Goal: Task Accomplishment & Management: Manage account settings

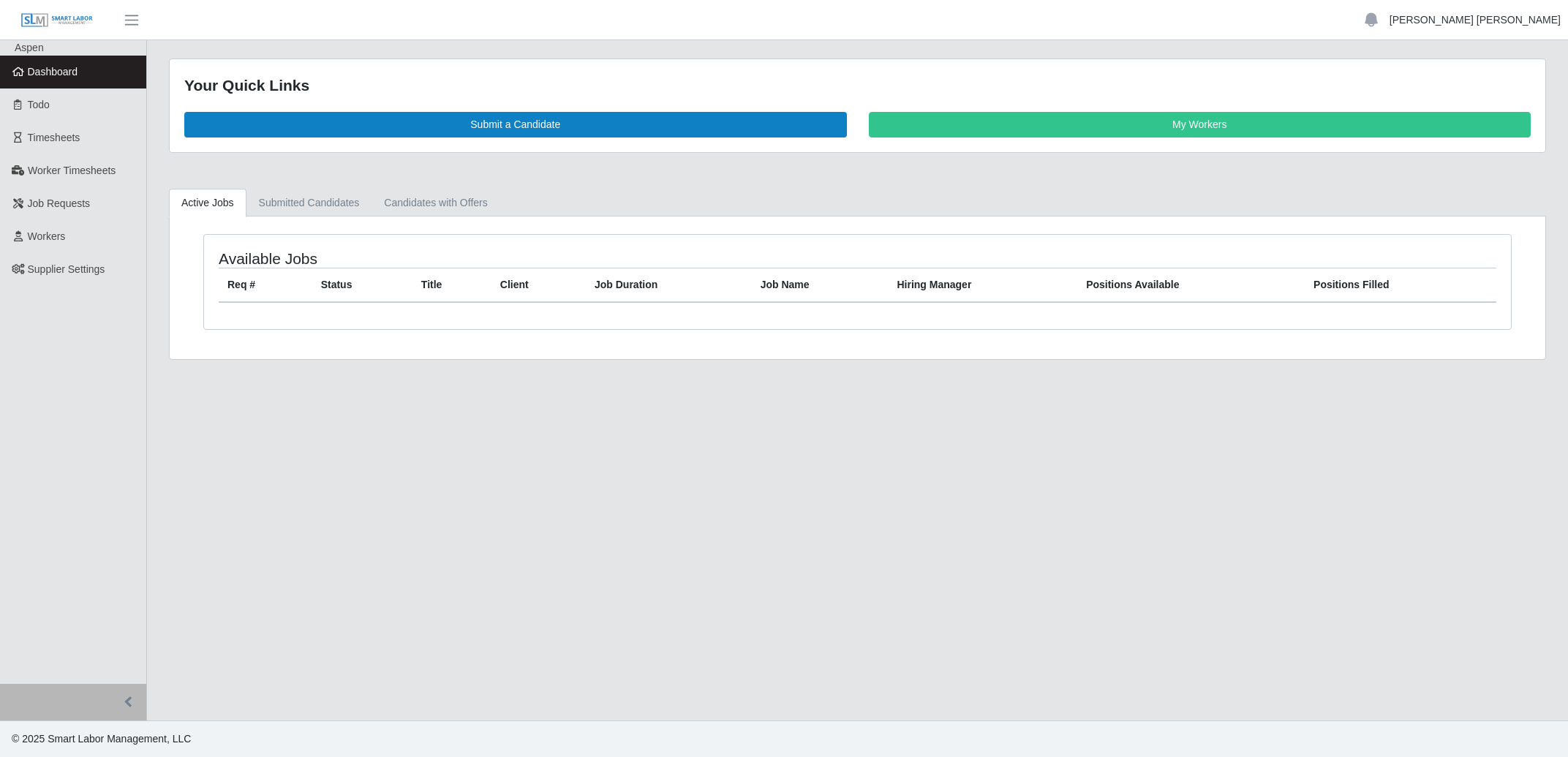
click at [1534, 21] on link "[PERSON_NAME] [PERSON_NAME]" at bounding box center [1475, 20] width 171 height 15
click at [1477, 69] on link "Settings" at bounding box center [1501, 71] width 131 height 31
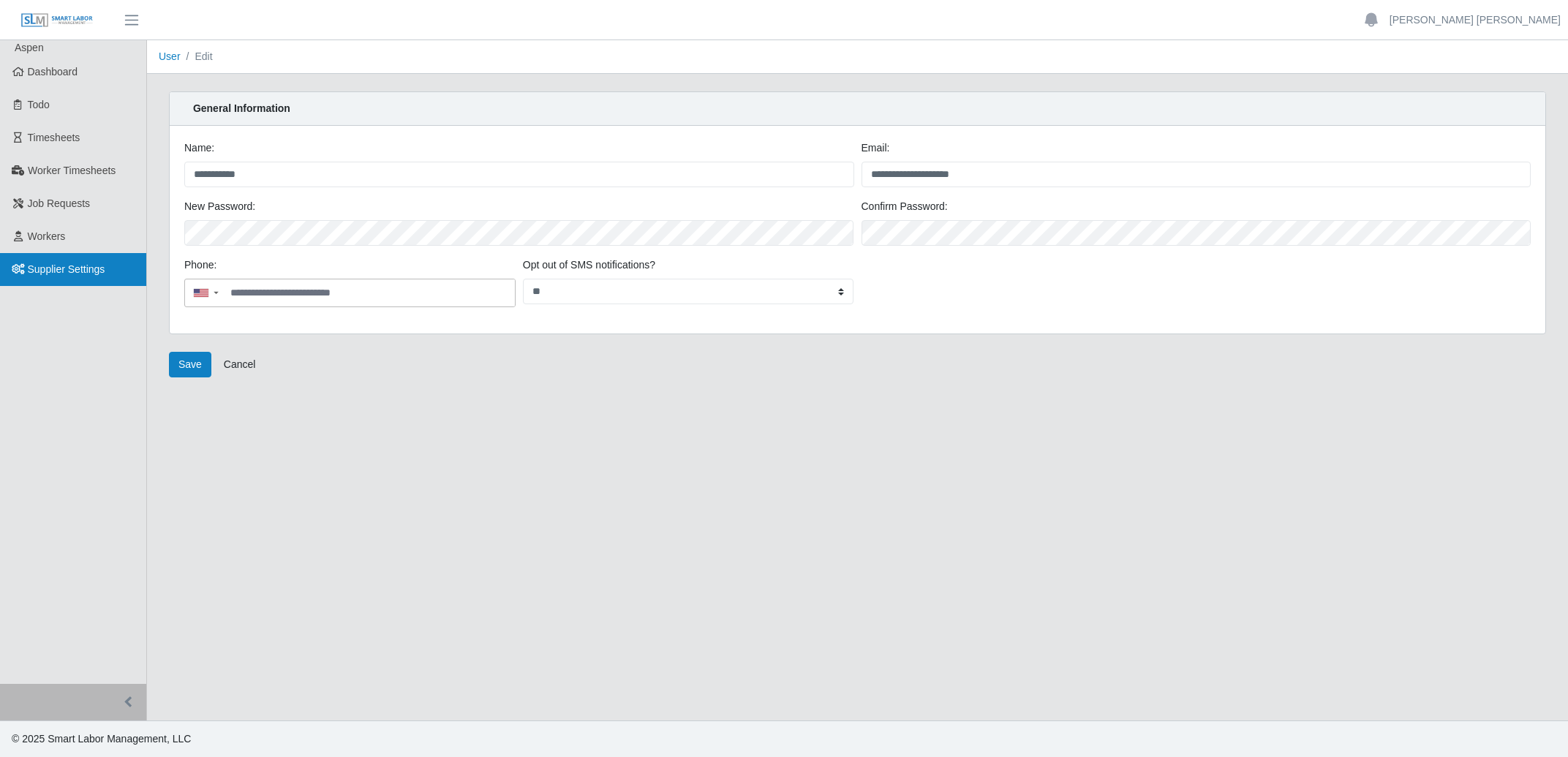
click at [82, 279] on link "Supplier Settings" at bounding box center [73, 269] width 146 height 33
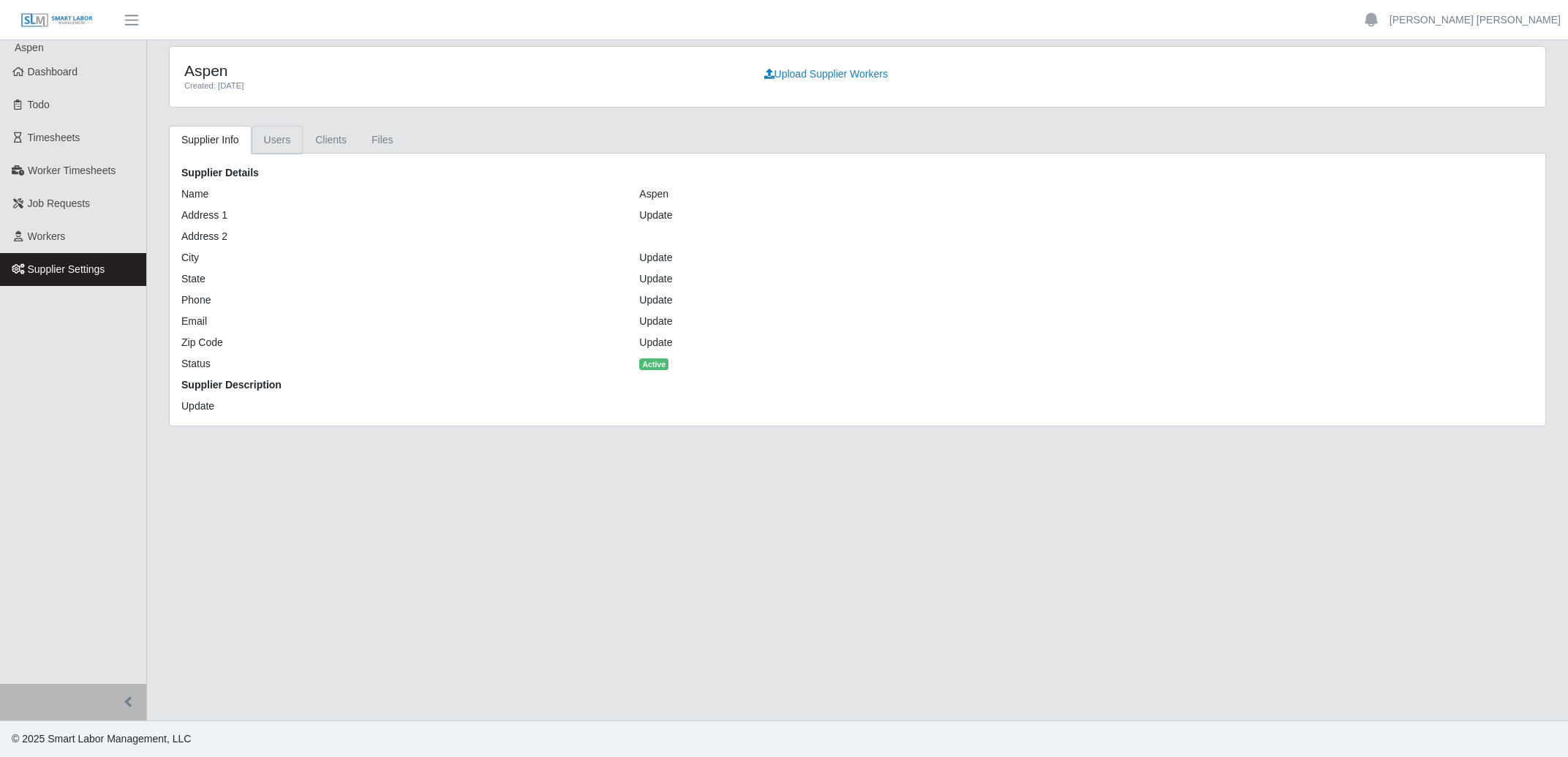
click at [285, 136] on link "Users" at bounding box center [278, 140] width 52 height 28
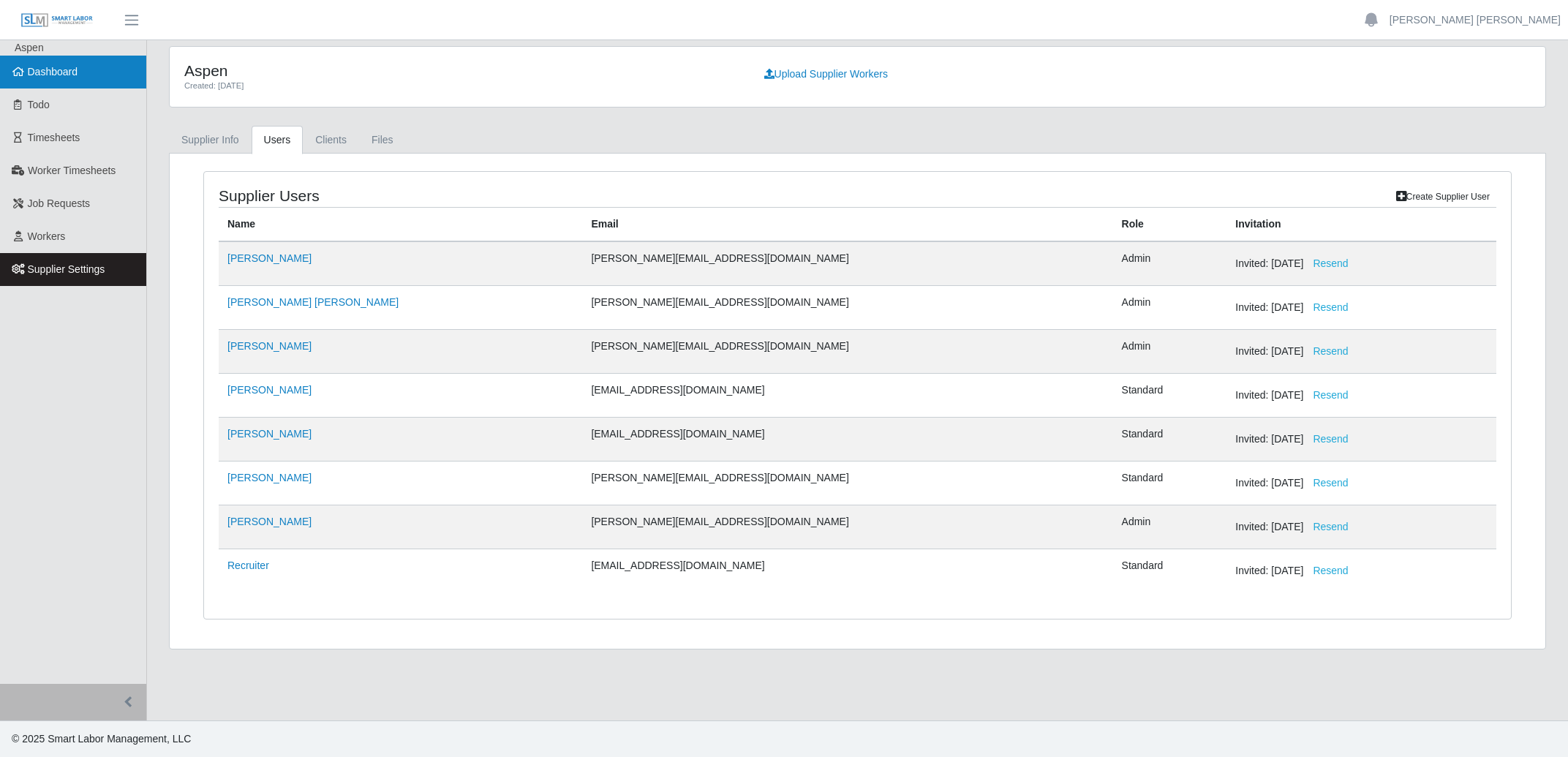
click at [48, 74] on span "Dashboard" at bounding box center [53, 71] width 51 height 12
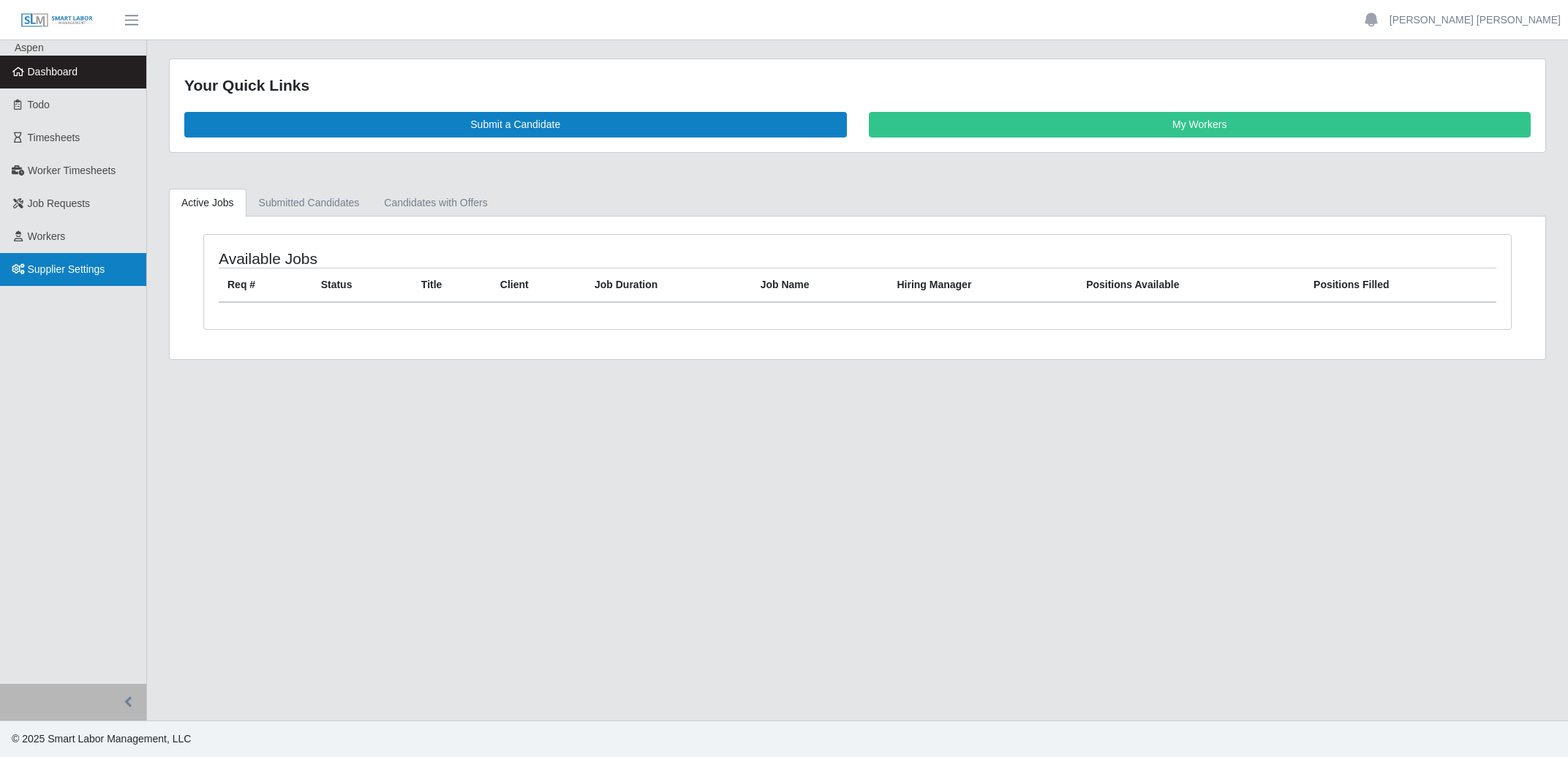
click at [84, 266] on span "Supplier Settings" at bounding box center [66, 269] width 78 height 12
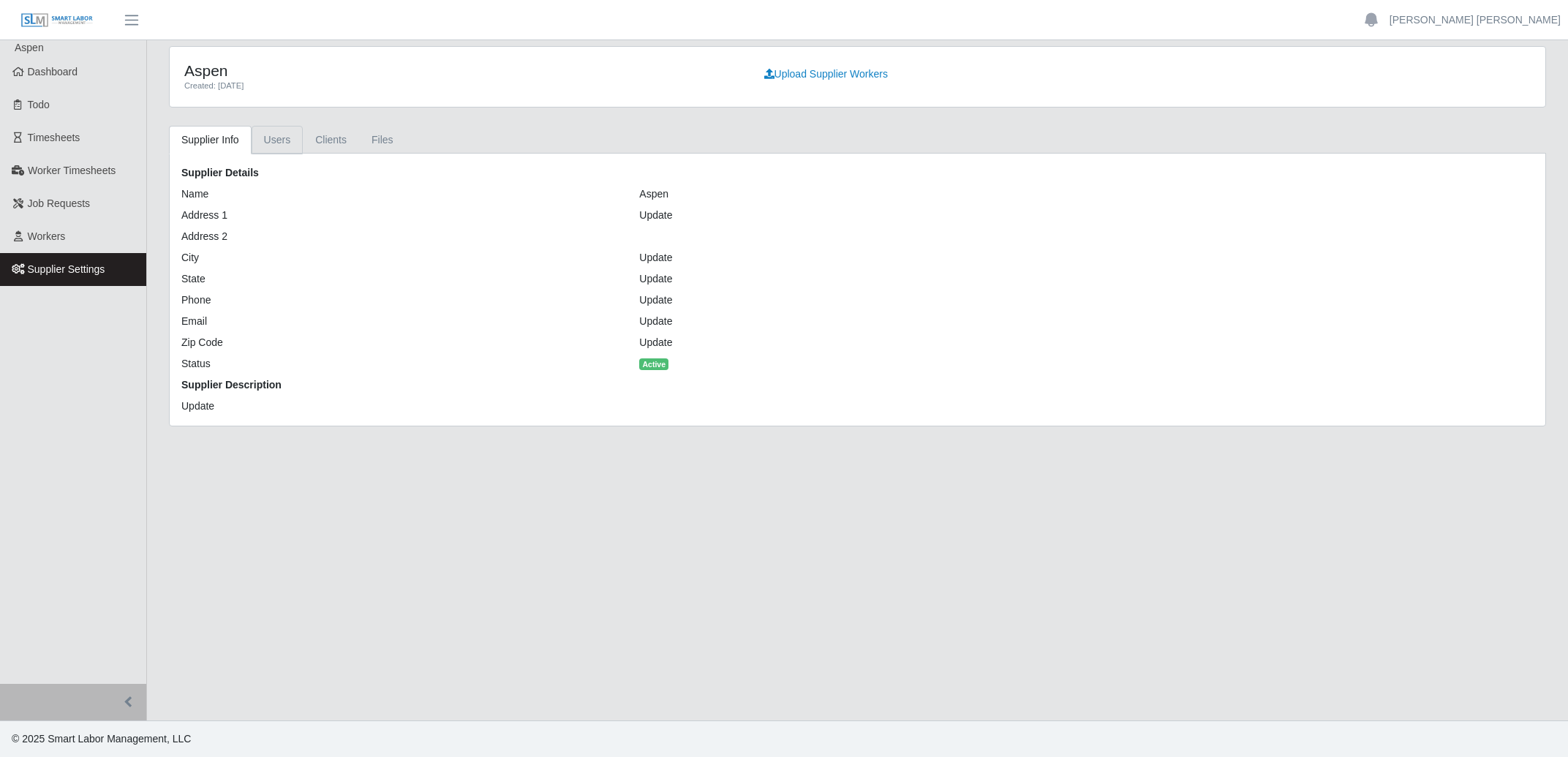
drag, startPoint x: 285, startPoint y: 140, endPoint x: 302, endPoint y: 165, distance: 30.2
click at [284, 140] on link "Users" at bounding box center [278, 140] width 52 height 28
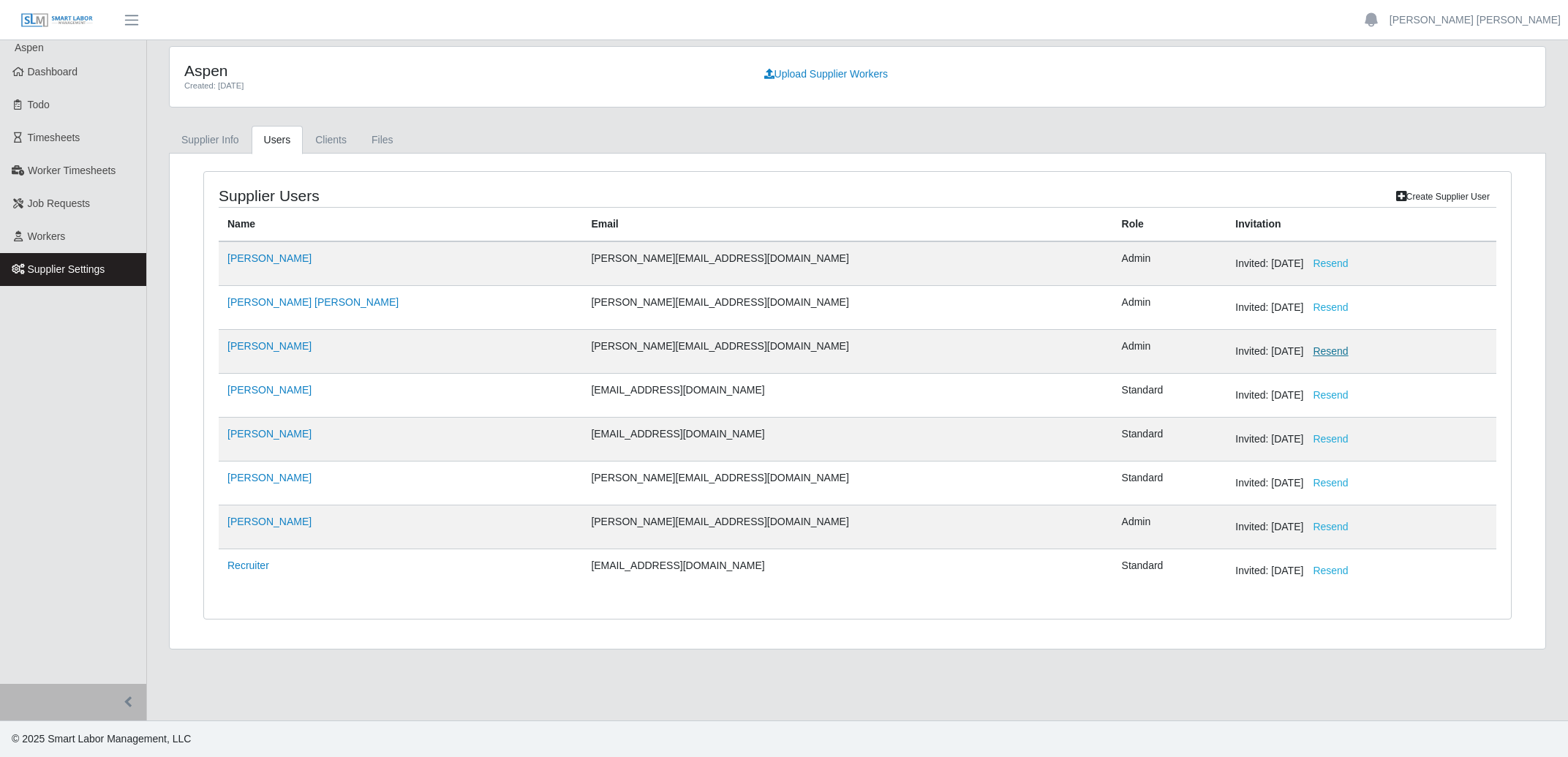
click at [1303, 355] on button "Resend" at bounding box center [1330, 351] width 54 height 25
click at [1303, 351] on button "Resend" at bounding box center [1330, 351] width 54 height 25
click at [384, 137] on link "Files" at bounding box center [382, 140] width 47 height 28
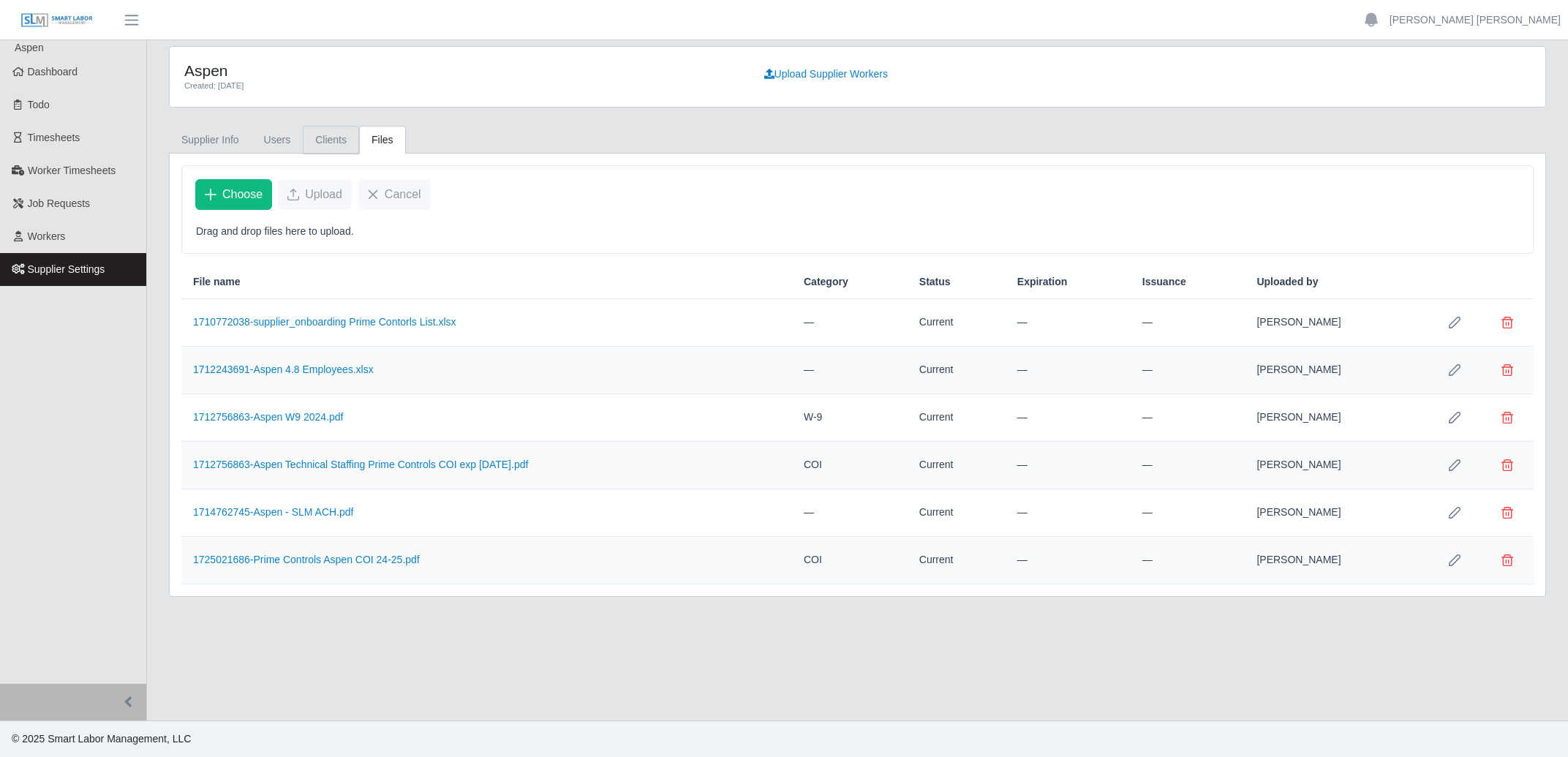
drag, startPoint x: 333, startPoint y: 133, endPoint x: 406, endPoint y: 163, distance: 78.9
click at [334, 133] on link "Clients" at bounding box center [330, 140] width 56 height 28
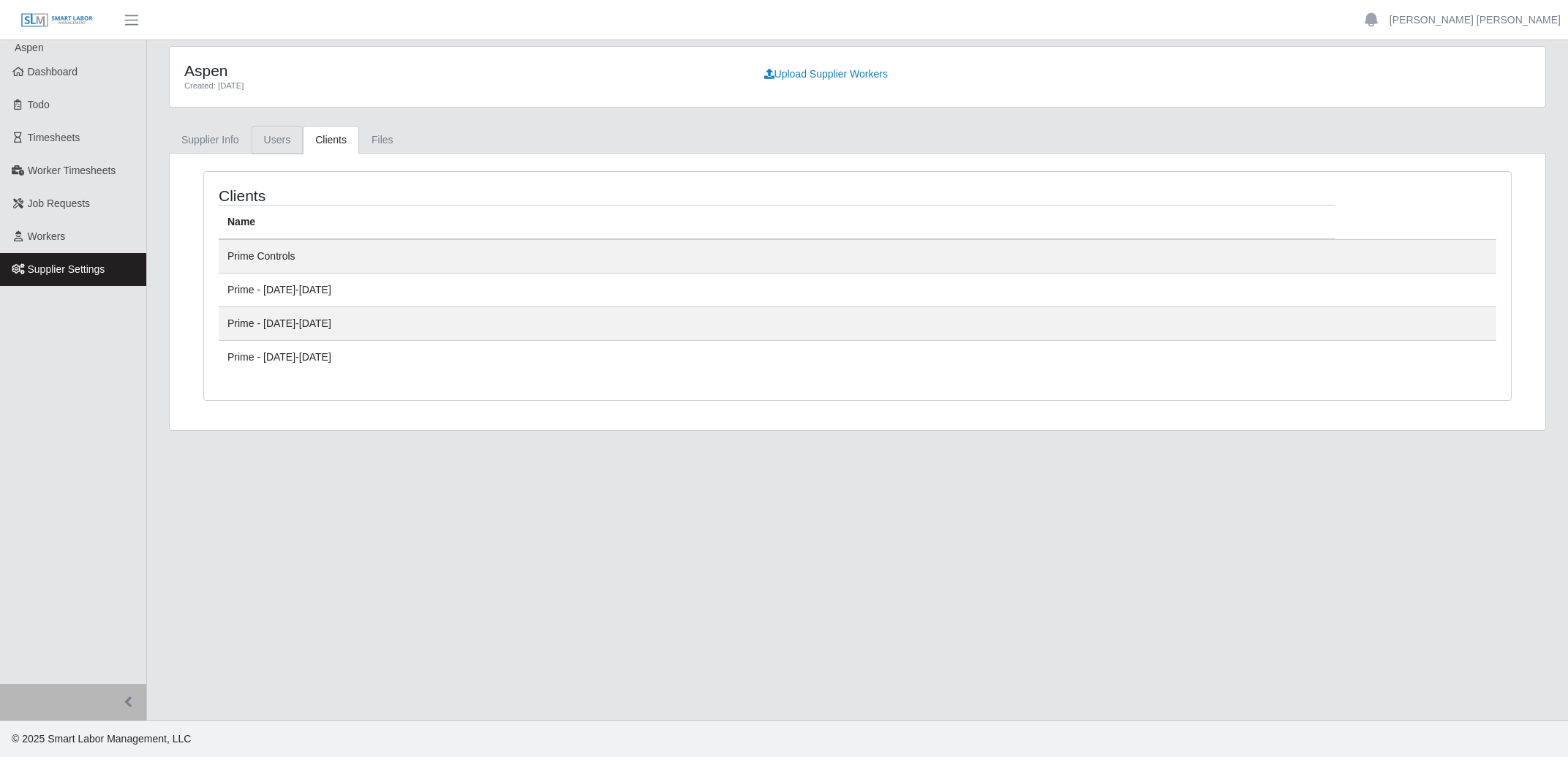
click at [274, 140] on link "Users" at bounding box center [278, 140] width 52 height 28
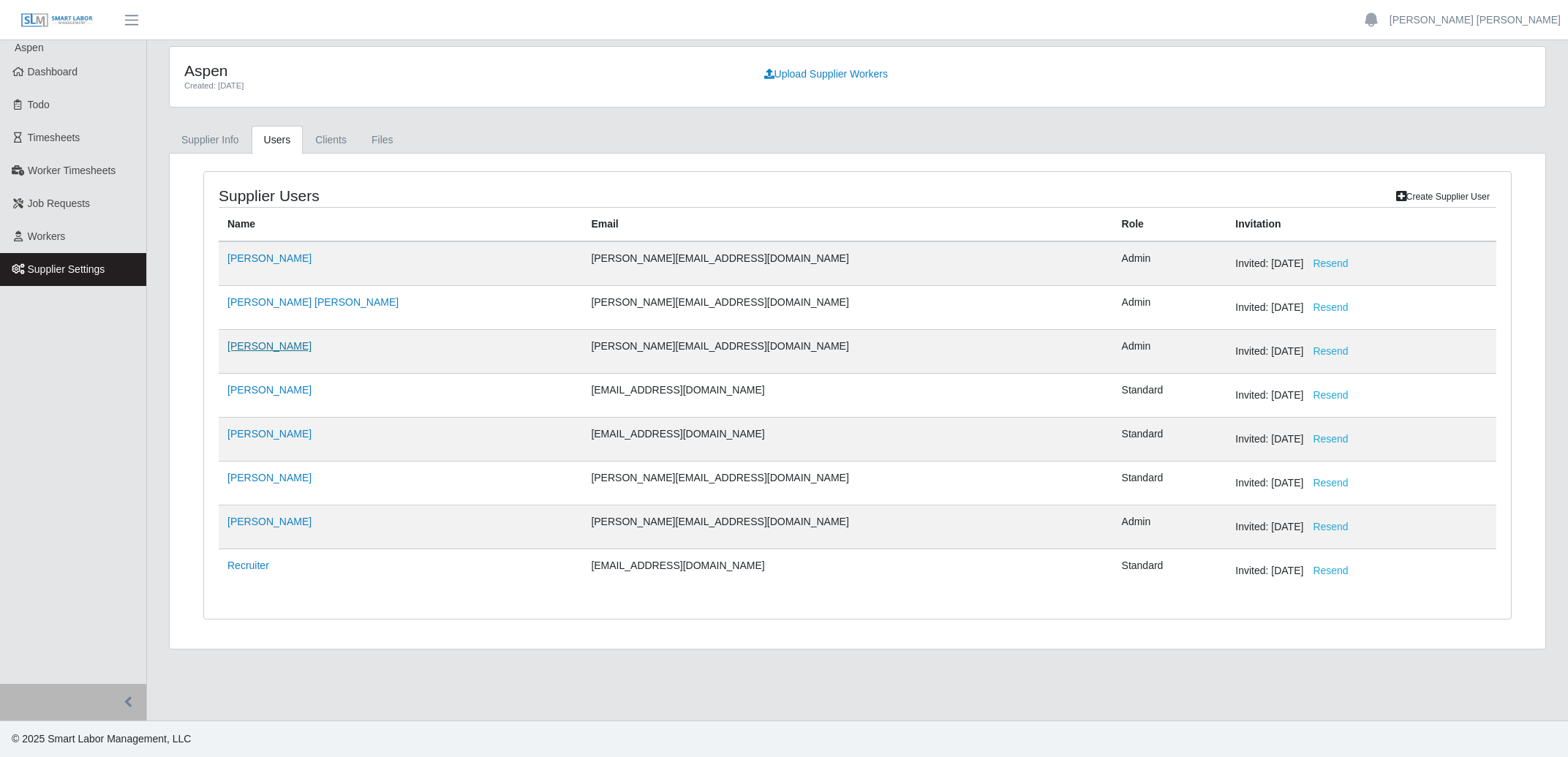
click at [248, 352] on link "Beth Knicker" at bounding box center [270, 345] width 84 height 12
select select
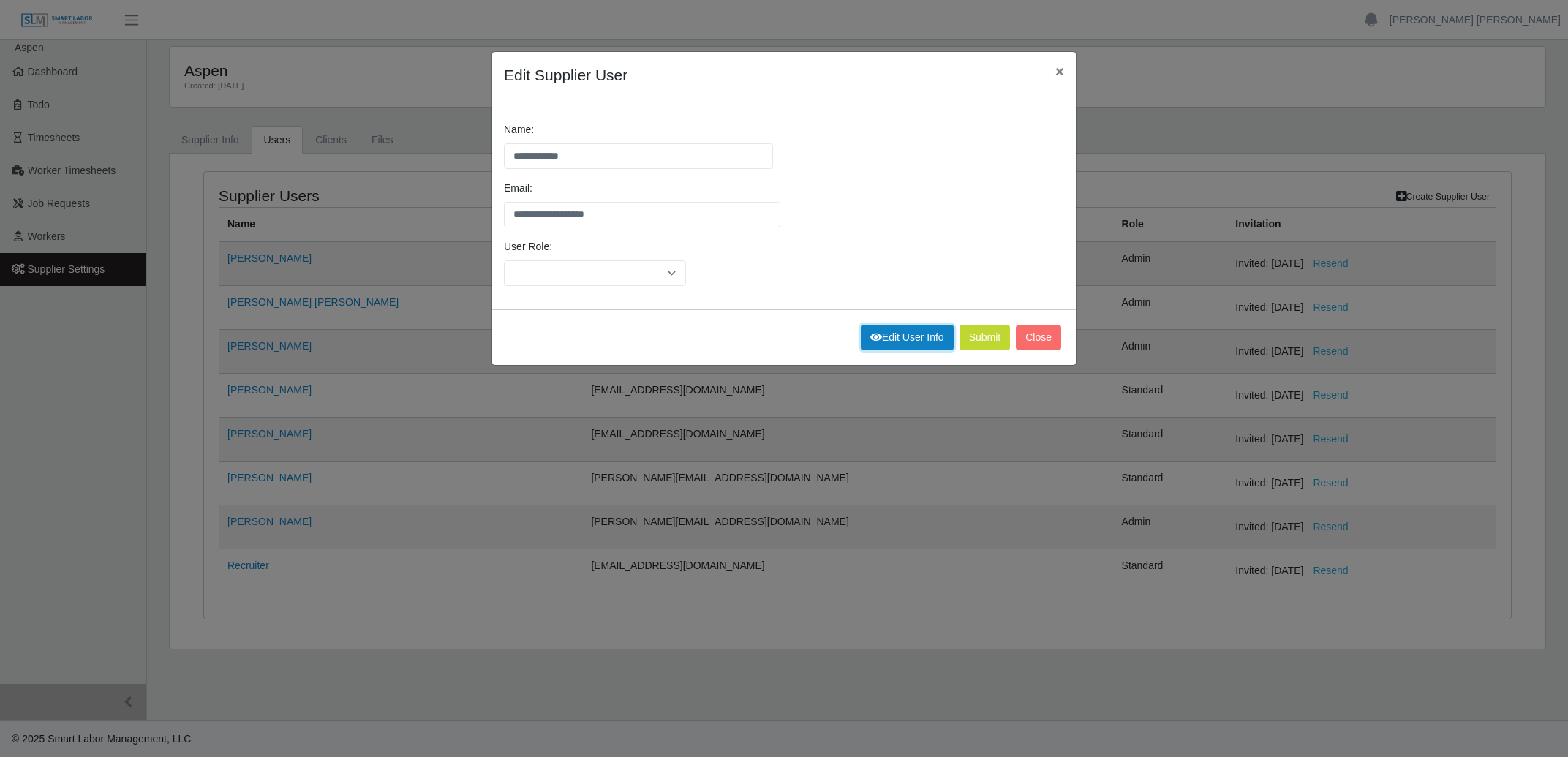
click at [942, 342] on link "Edit User Info" at bounding box center [907, 337] width 93 height 25
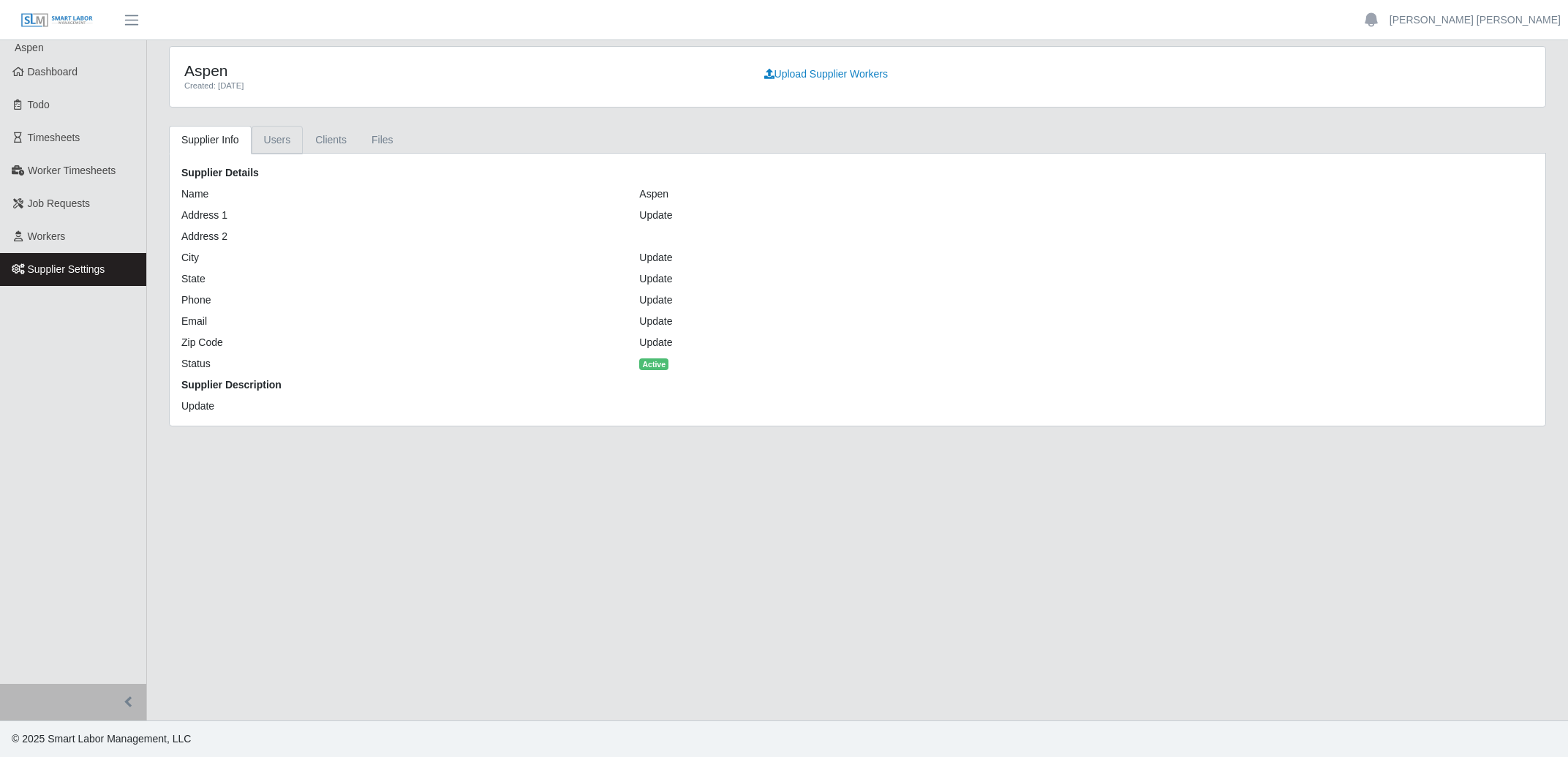
click at [286, 145] on link "Users" at bounding box center [278, 140] width 52 height 28
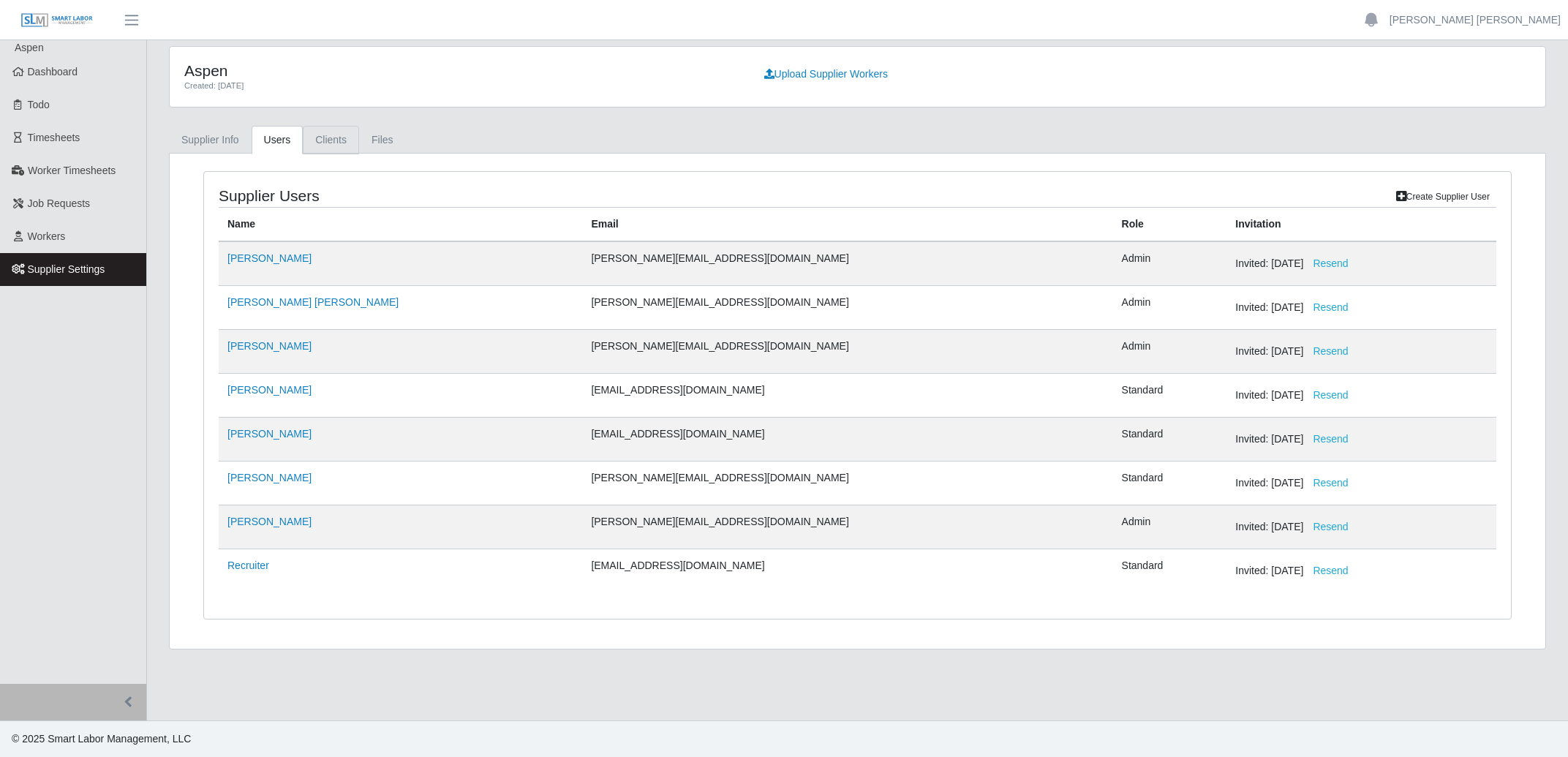
click at [325, 139] on link "Clients" at bounding box center [330, 140] width 56 height 28
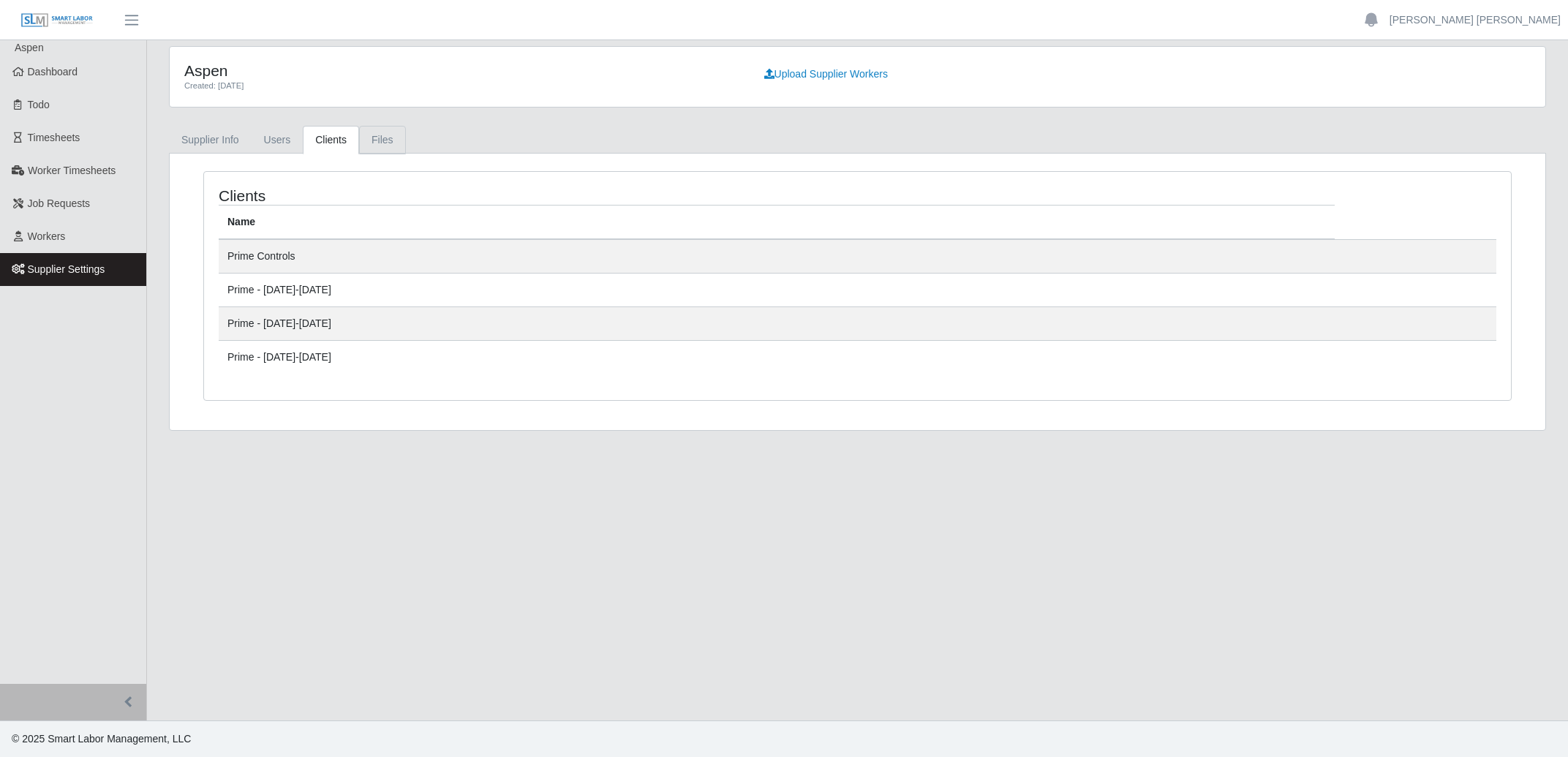
click at [388, 141] on link "Files" at bounding box center [382, 140] width 47 height 28
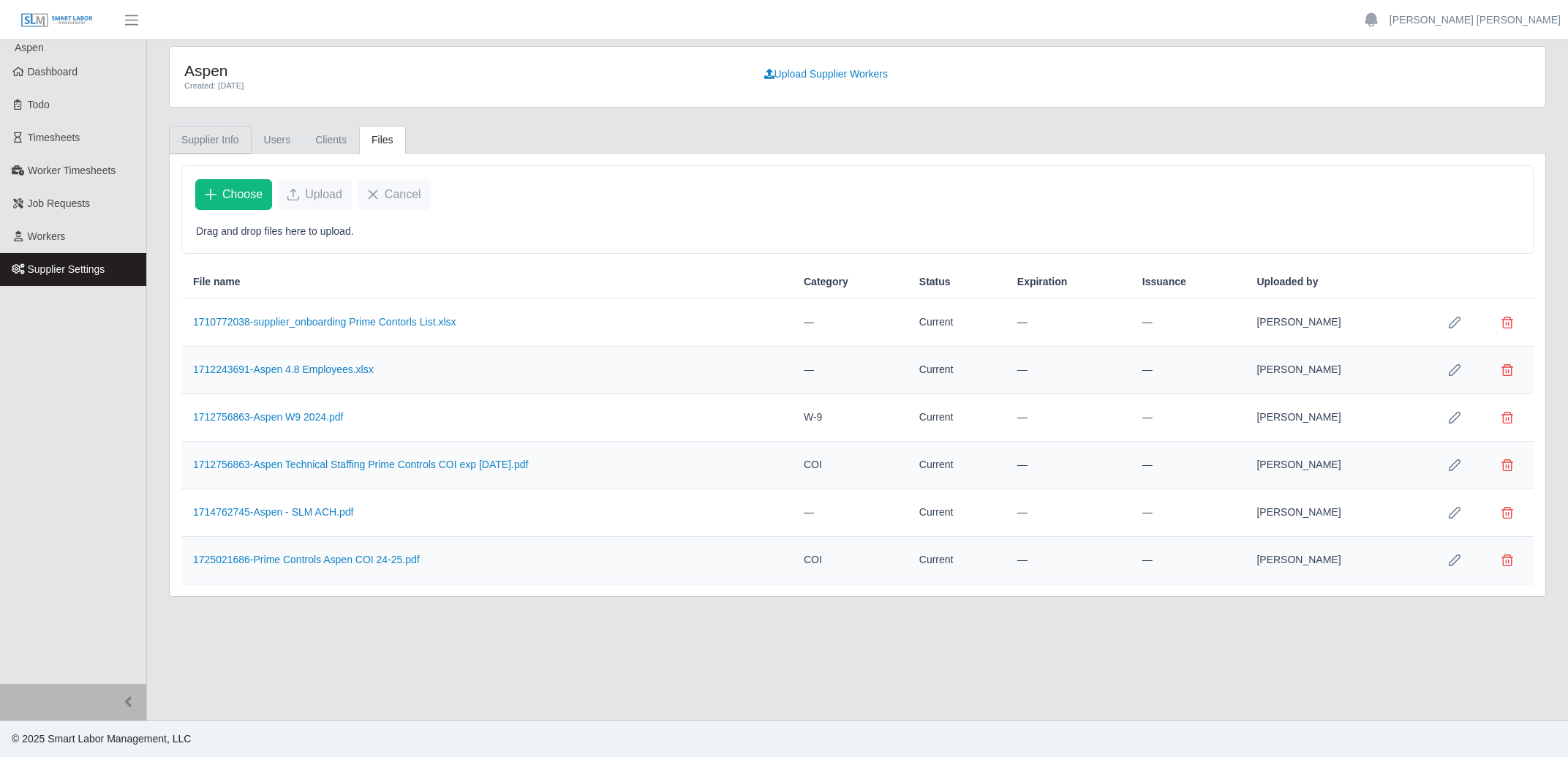
click at [211, 141] on link "Supplier Info" at bounding box center [210, 140] width 83 height 28
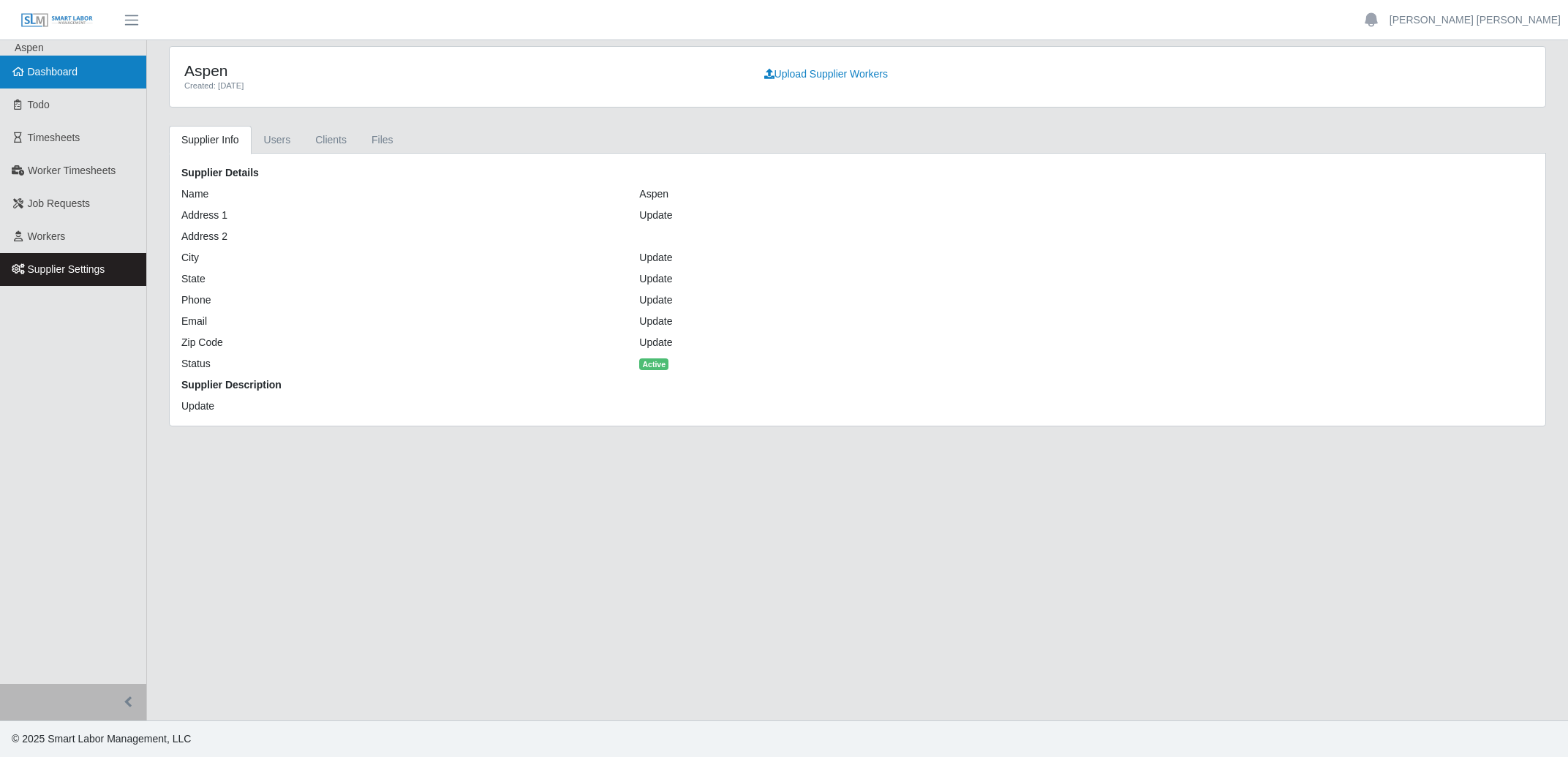
click at [57, 76] on span "Dashboard" at bounding box center [53, 71] width 51 height 12
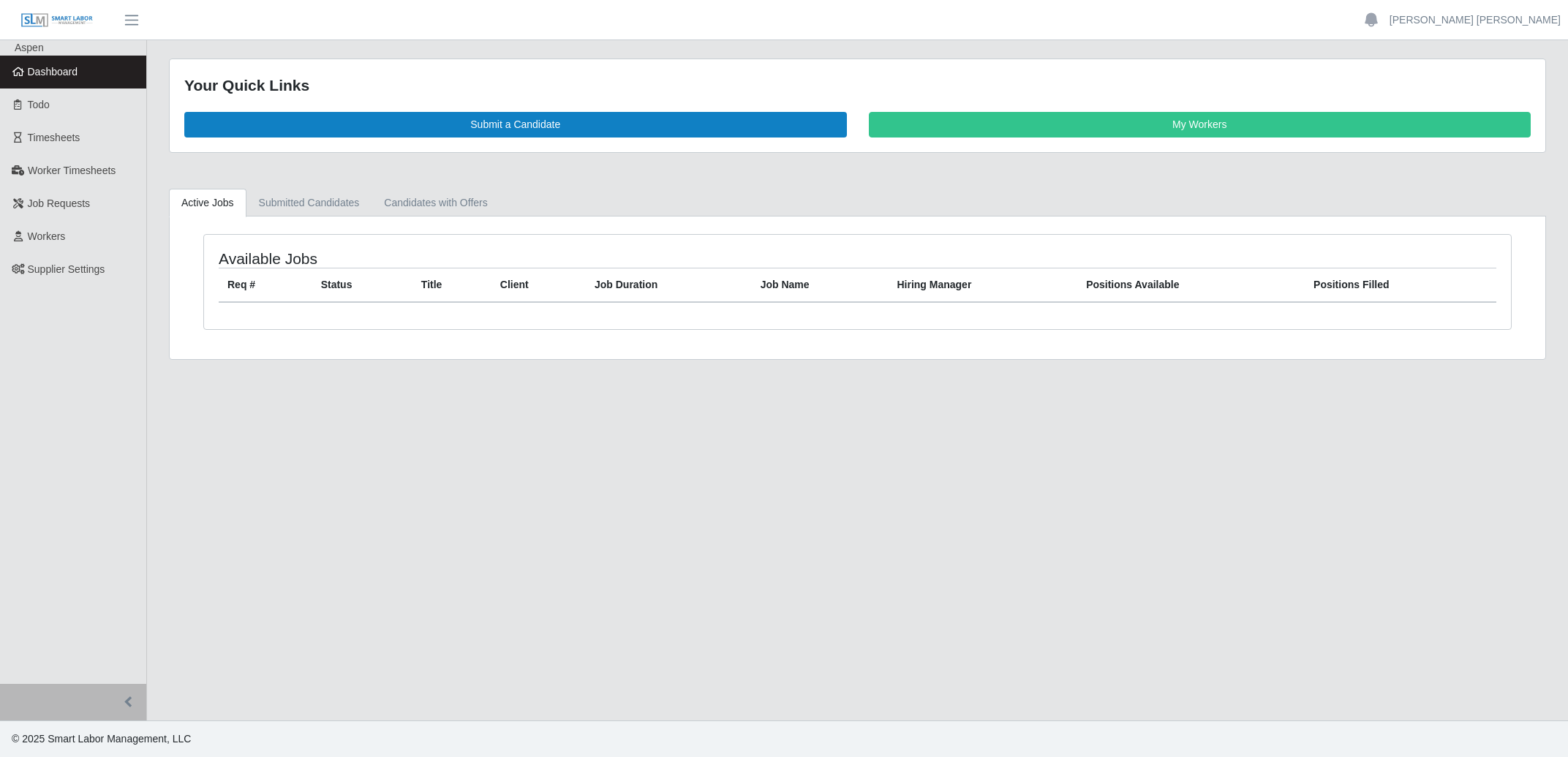
drag, startPoint x: 799, startPoint y: 517, endPoint x: 894, endPoint y: 410, distance: 143.1
click at [798, 515] on main "Your Quick Links Submit a Candidate My Workers Active Jobs Submitted Candidates…" at bounding box center [857, 380] width 1421 height 680
